Goal: Obtain resource: Download file/media

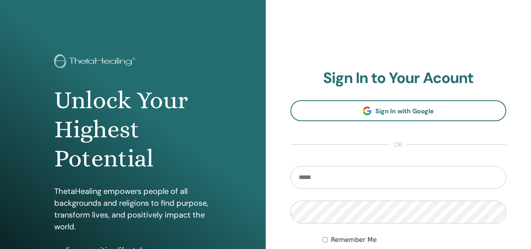
click at [401, 95] on section "Sign In to Your Acount Sign In with Google or Remember Me Sign In" at bounding box center [399, 173] width 216 height 208
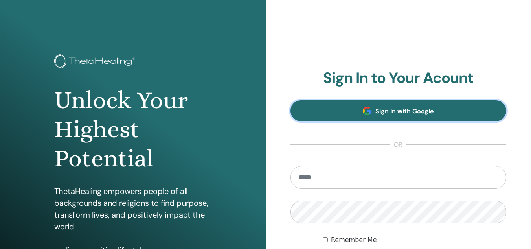
click at [396, 106] on link "Sign In with Google" at bounding box center [399, 110] width 216 height 21
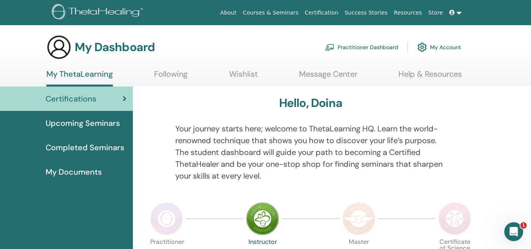
click at [94, 169] on span "My Documents" at bounding box center [74, 172] width 56 height 12
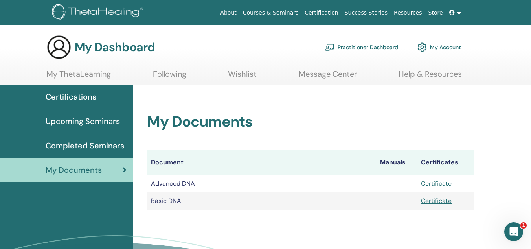
click at [424, 185] on link "Certificate" at bounding box center [436, 183] width 31 height 8
